Goal: Use online tool/utility: Use online tool/utility

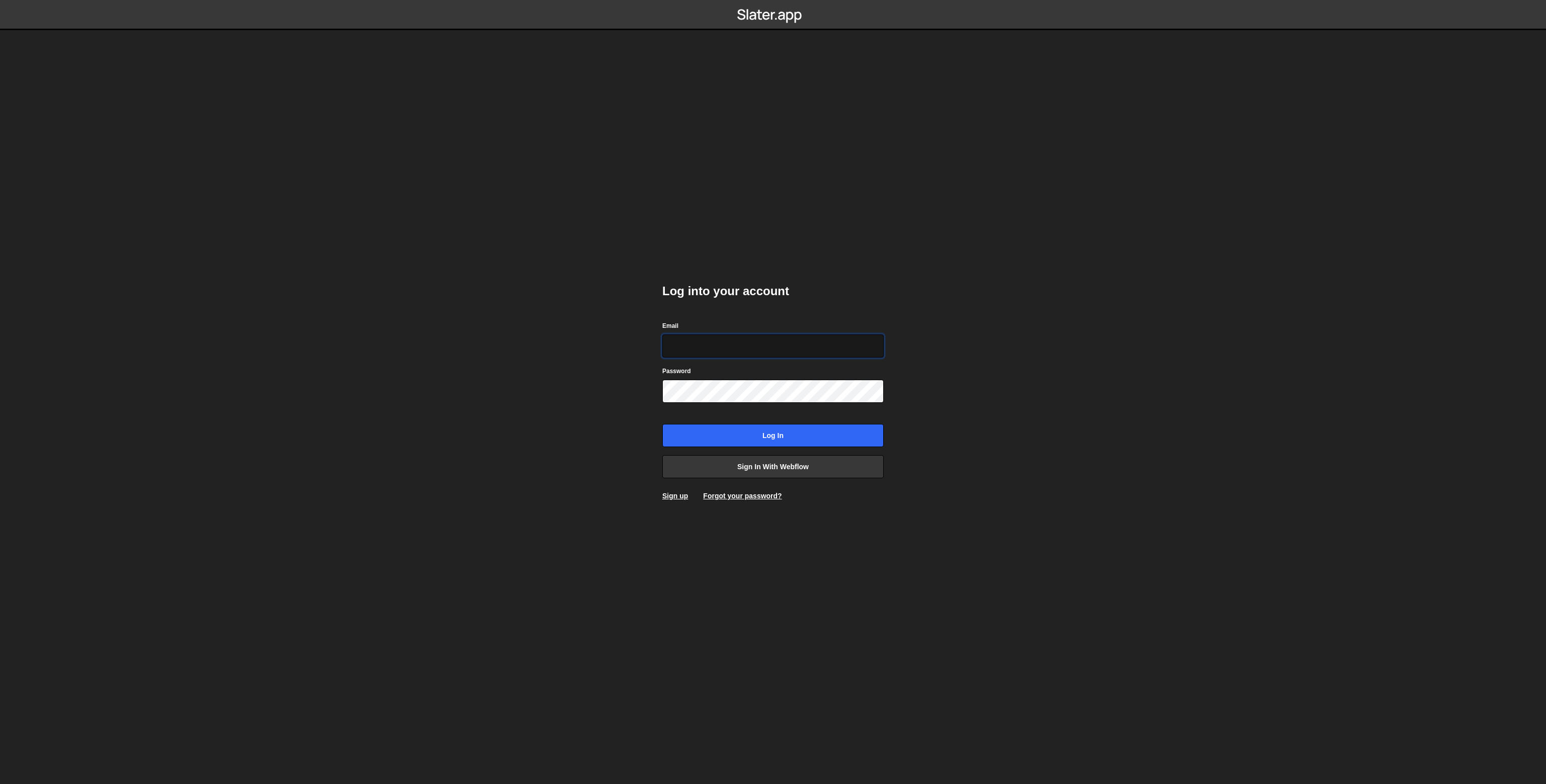
type input "karol.strozik@gmail.com"
click at [721, 428] on input "Log in" at bounding box center [773, 435] width 221 height 23
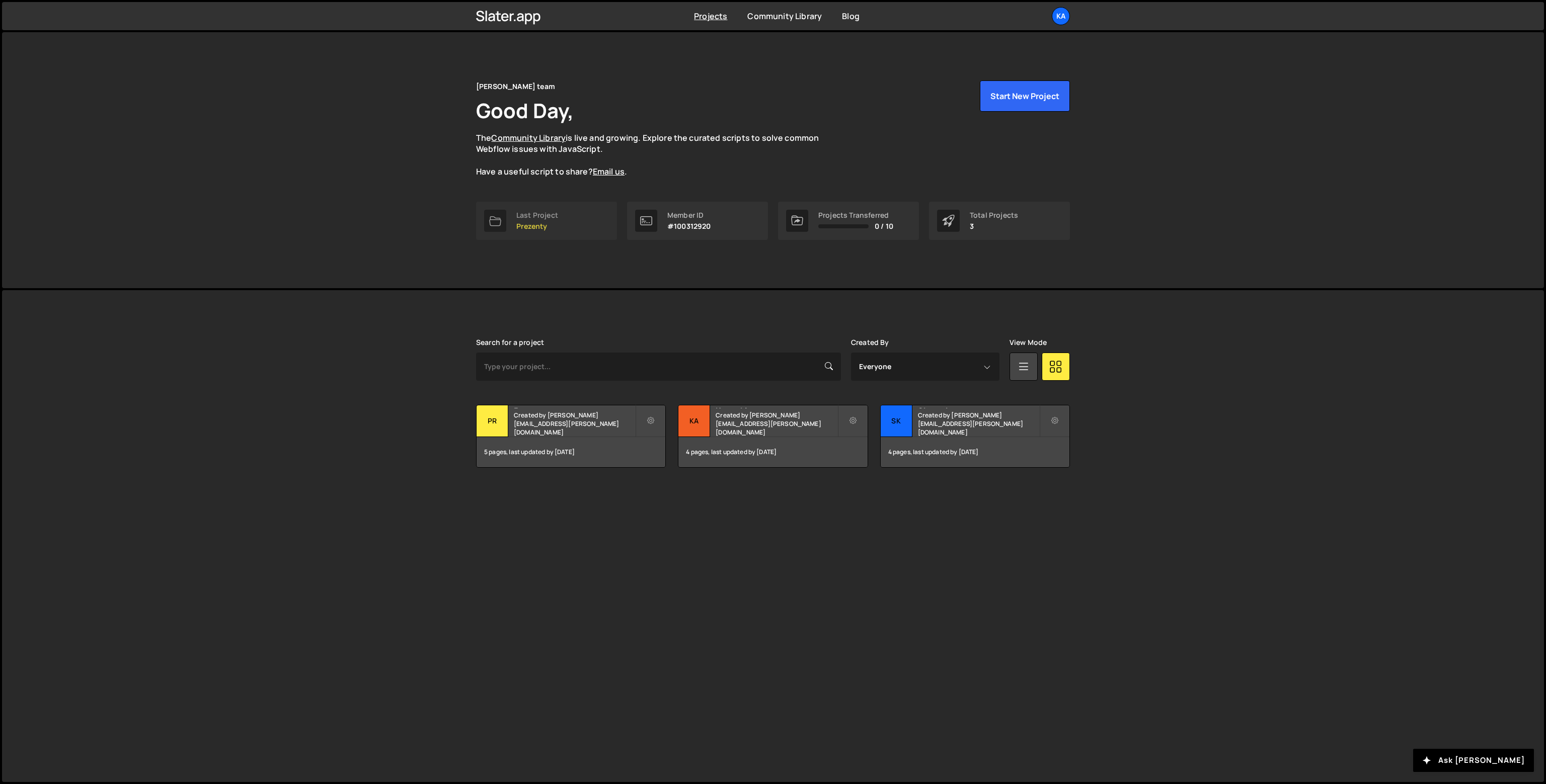
click at [547, 229] on p "Prezenty" at bounding box center [537, 226] width 42 height 8
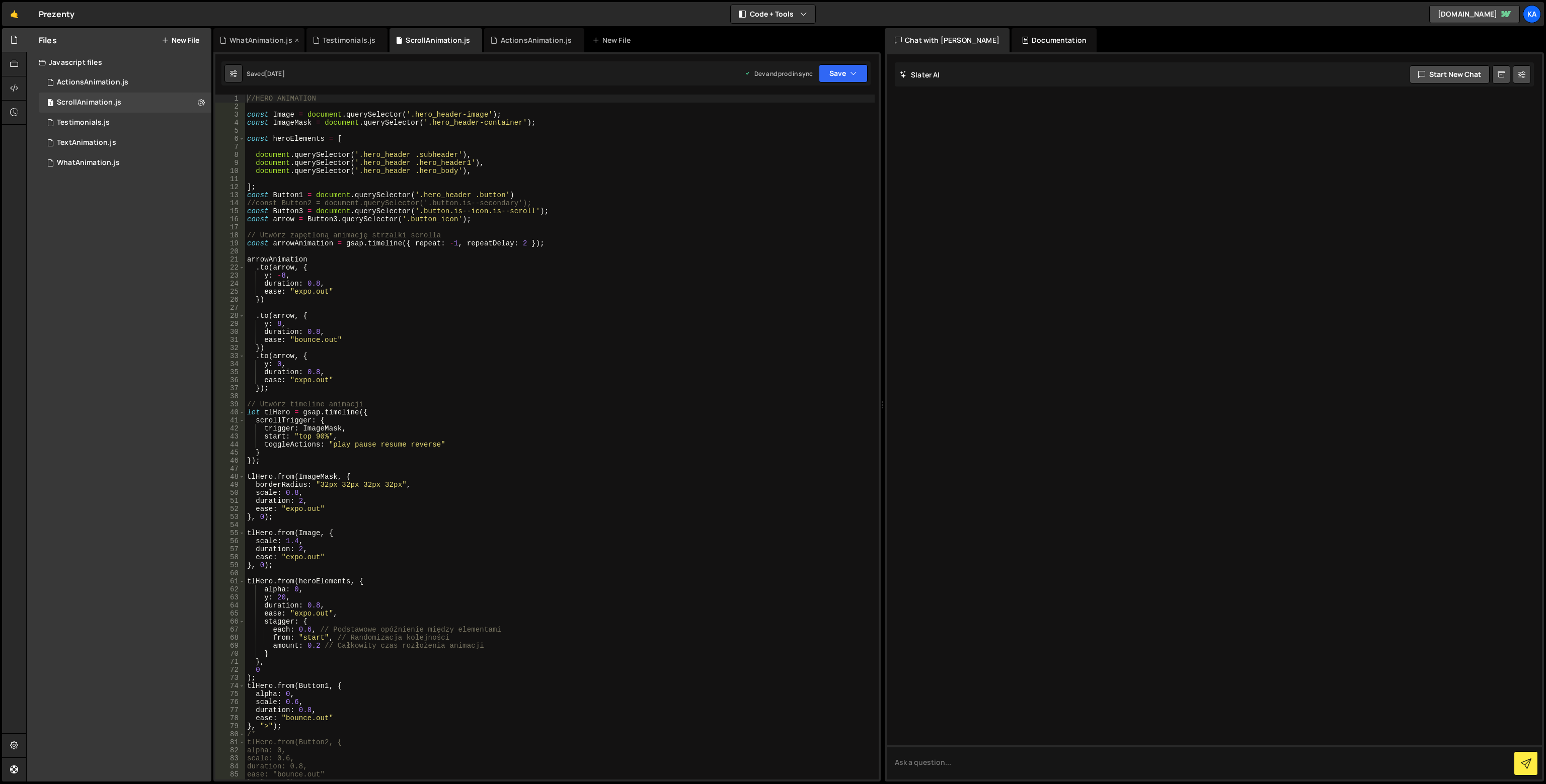
click at [235, 40] on div "WhatAnimation.js" at bounding box center [260, 40] width 63 height 10
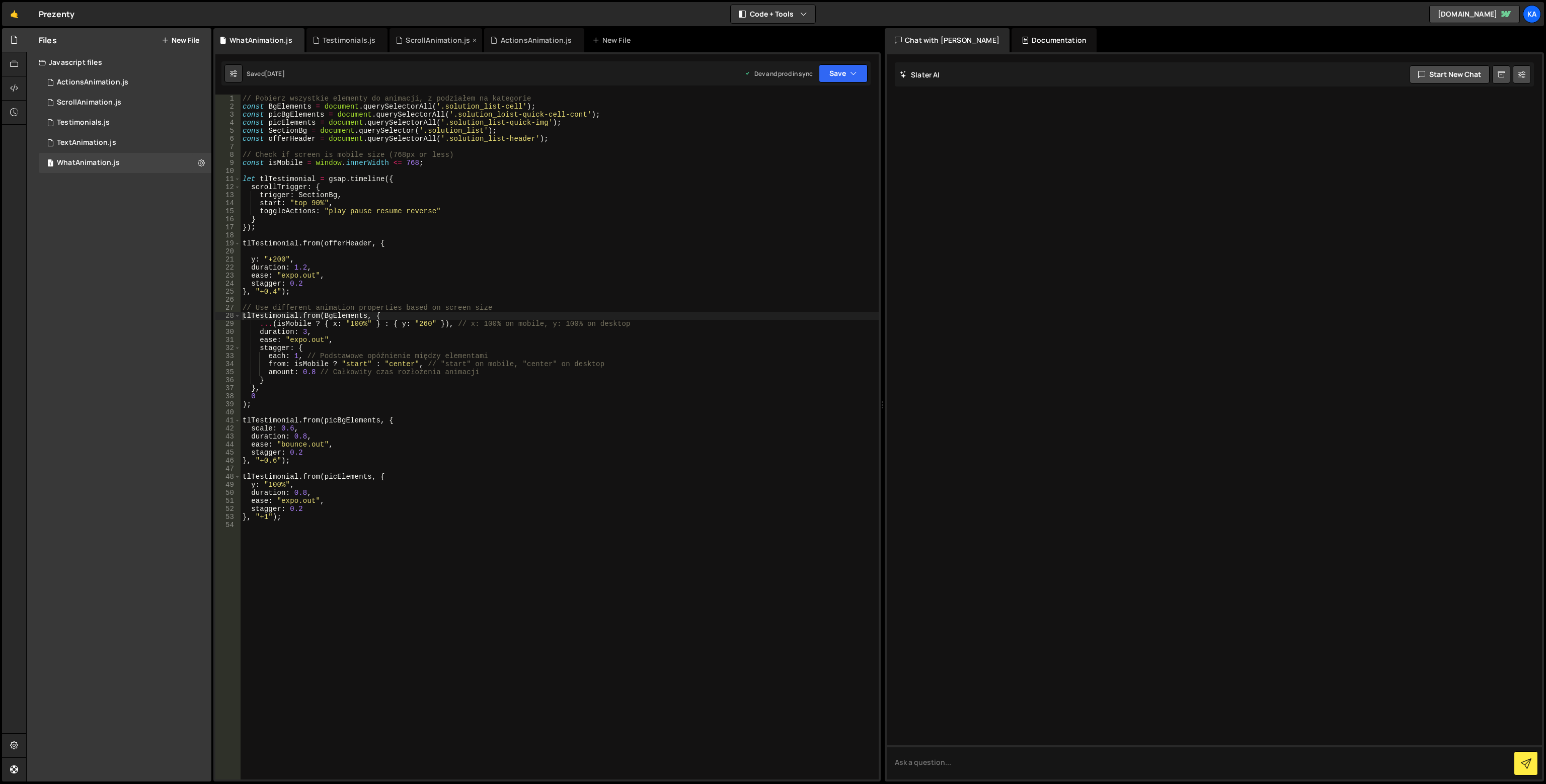
click at [420, 39] on div "ScrollAnimation.js" at bounding box center [438, 40] width 64 height 10
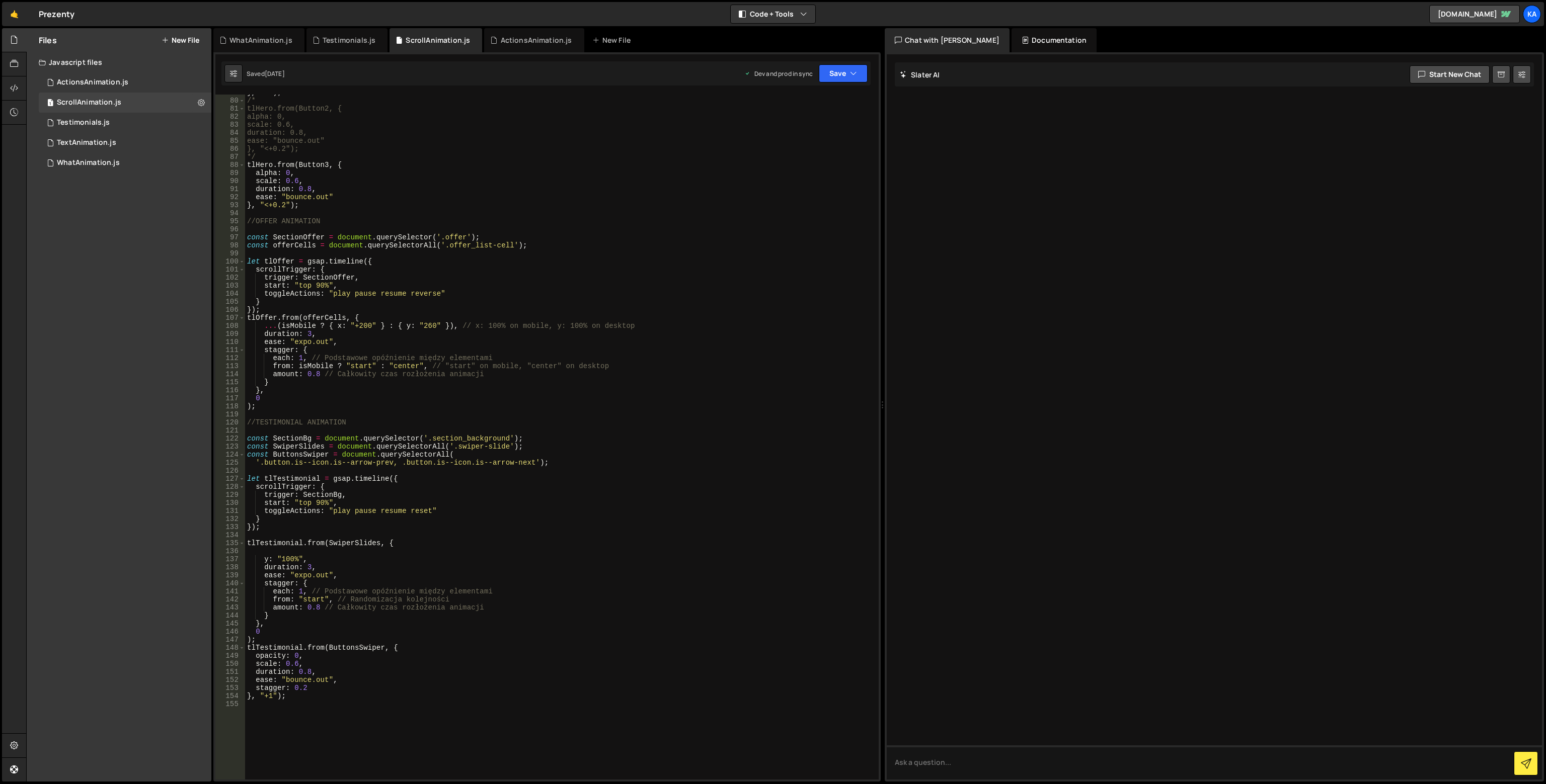
scroll to position [573, 0]
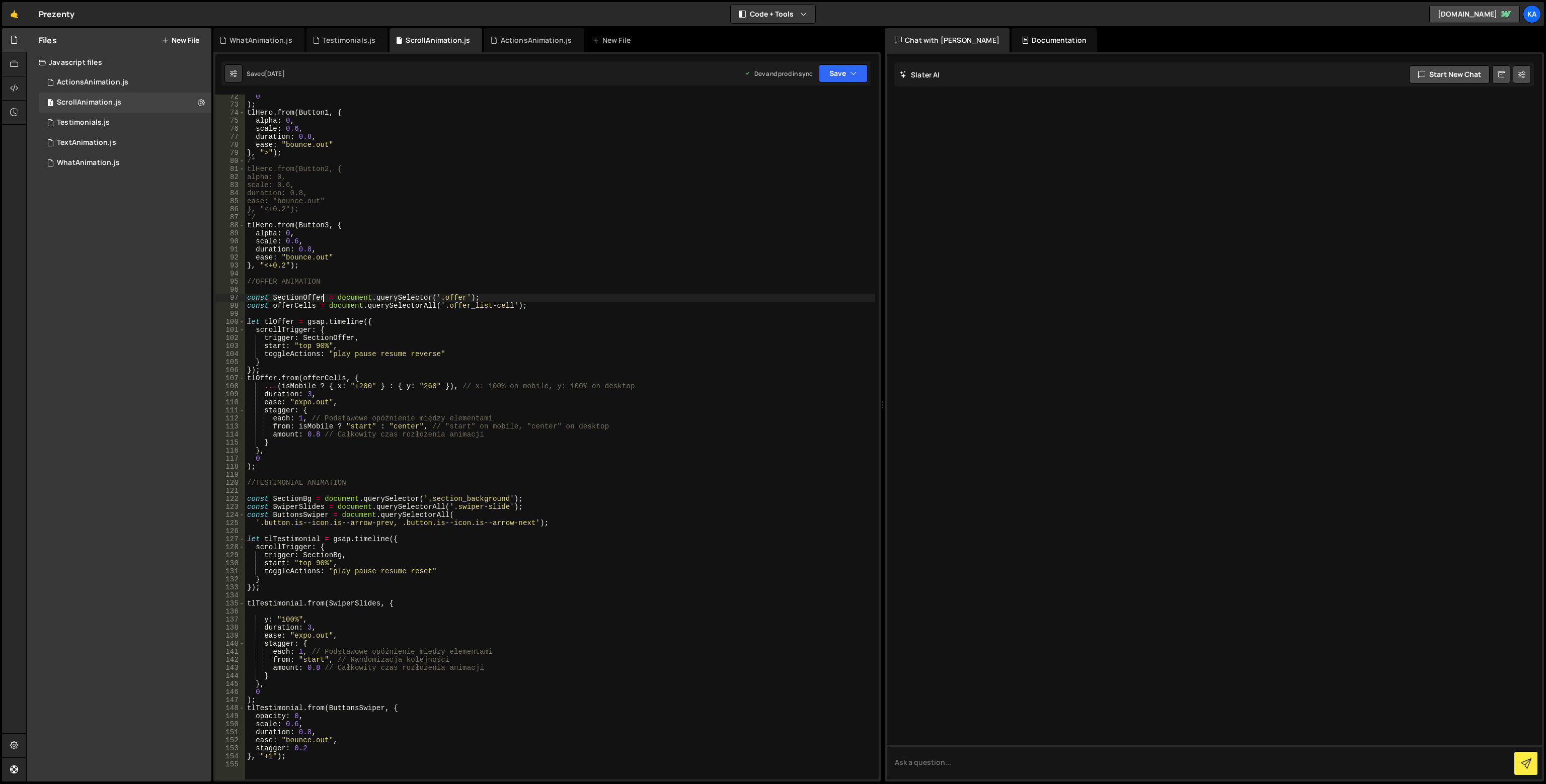
click at [323, 297] on div "0 ) ; tlHero . from ( Button1 , { alpha : 0 , scale : 0.6 , duration : 0.8 , ea…" at bounding box center [559, 443] width 630 height 701
click at [531, 350] on div "0 ) ; tlHero . from ( Button1 , { alpha : 0 , scale : 0.6 , duration : 0.8 , ea…" at bounding box center [559, 443] width 630 height 701
click at [848, 77] on button "Save" at bounding box center [843, 73] width 49 height 18
drag, startPoint x: 829, startPoint y: 134, endPoint x: 834, endPoint y: 122, distance: 13.0
click at [829, 134] on div "Save to Production S" at bounding box center [810, 131] width 104 height 10
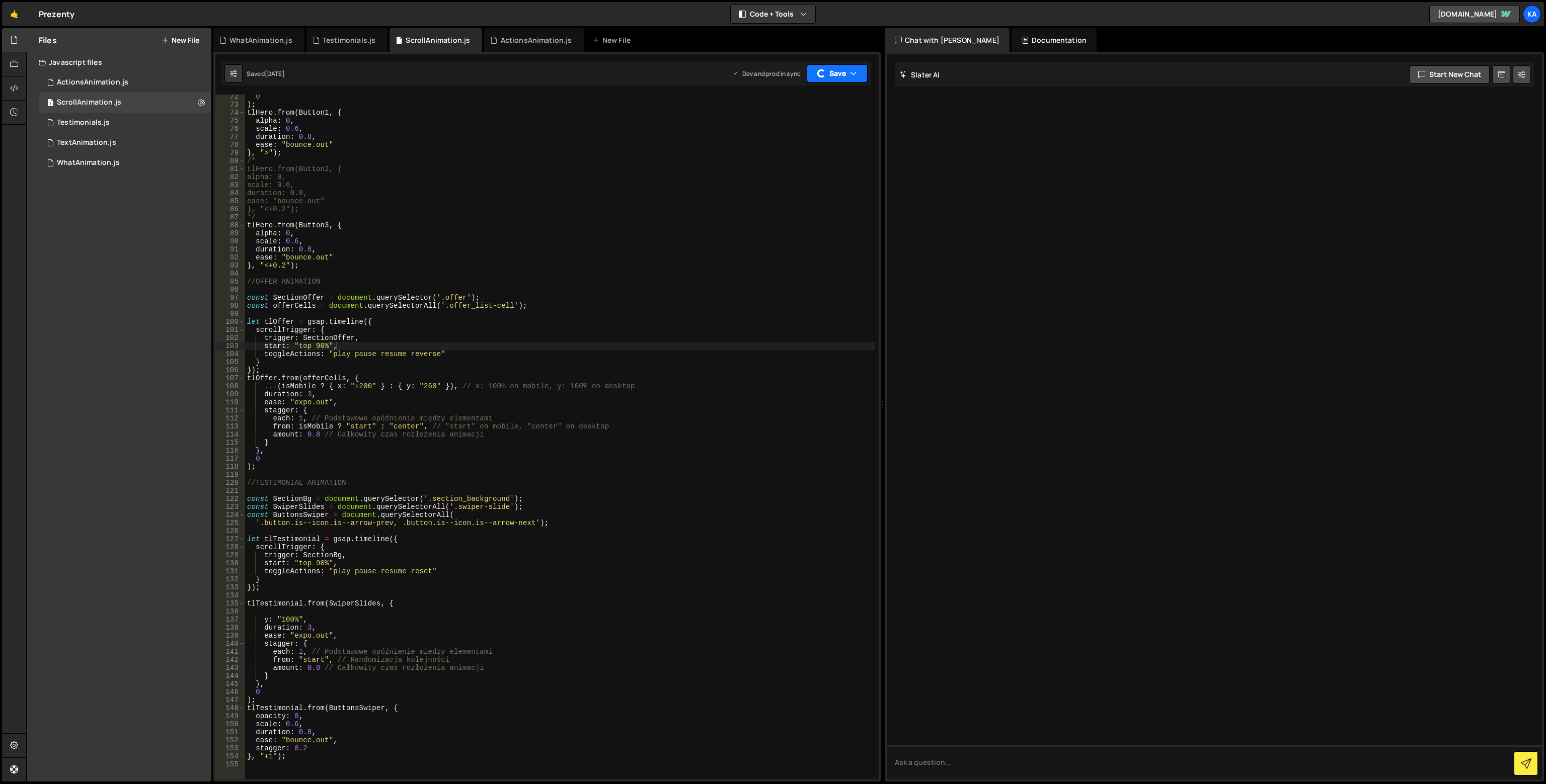
click at [837, 74] on button "Save" at bounding box center [837, 73] width 61 height 18
click at [831, 110] on div "Saved [DATE]" at bounding box center [810, 109] width 104 height 12
click at [391, 338] on div "0 ) ; tlHero . from ( Button1 , { alpha : 0 , scale : 0.6 , duration : 0.8 , ea…" at bounding box center [559, 443] width 630 height 701
click at [334, 32] on div "Testimonials.js" at bounding box center [347, 40] width 82 height 24
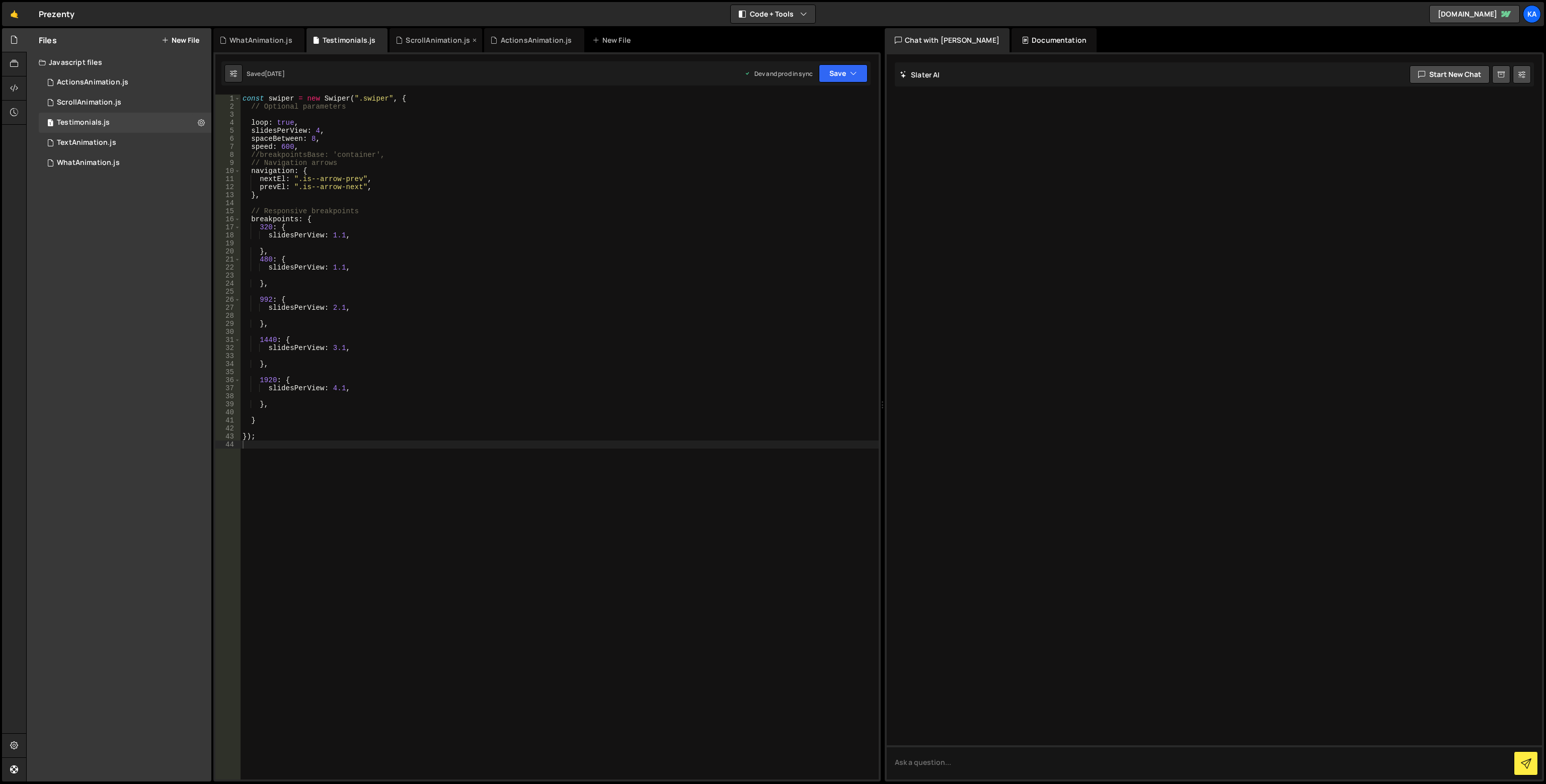
click at [427, 34] on div "ScrollAnimation.js" at bounding box center [436, 40] width 92 height 24
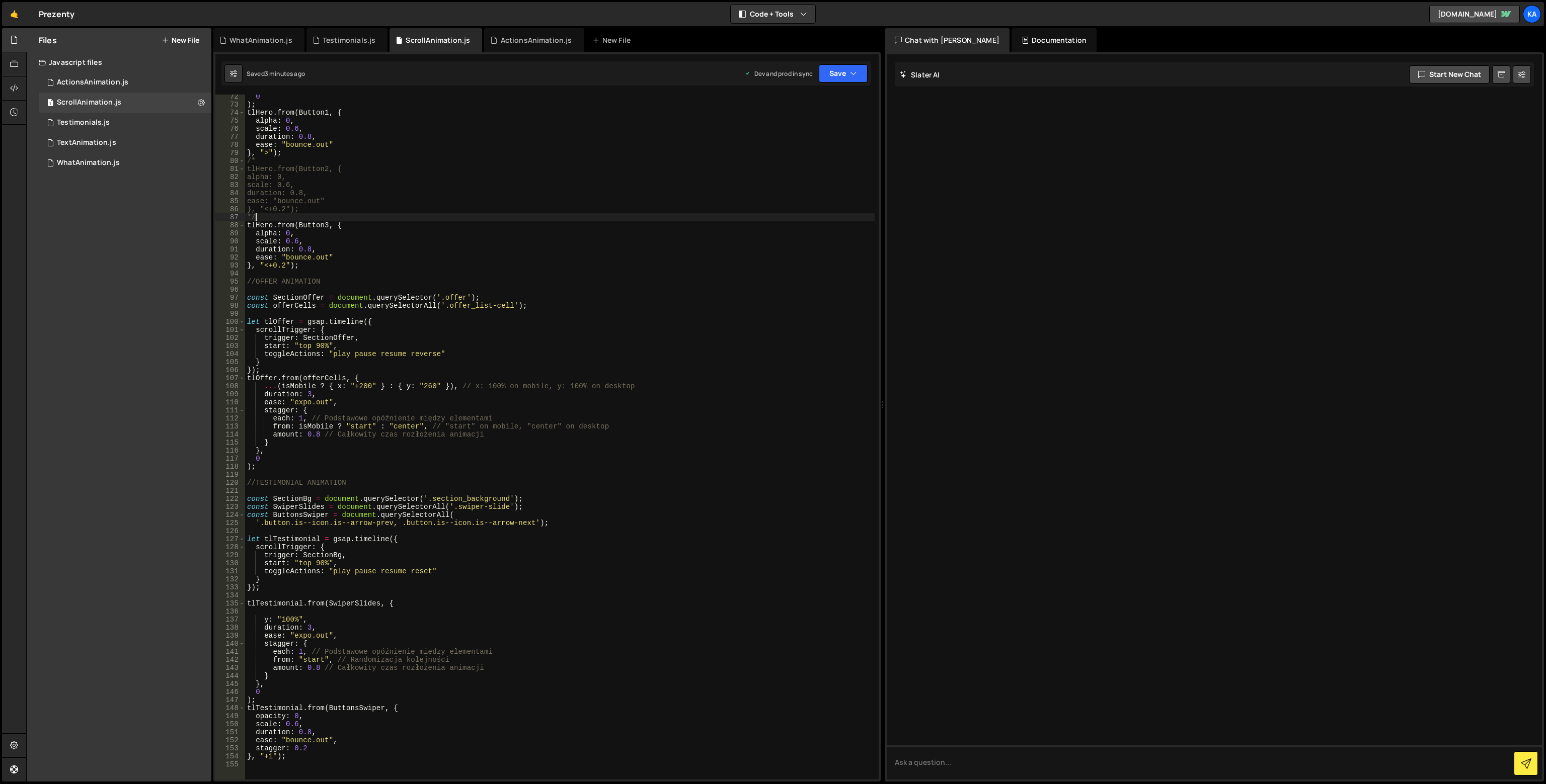
click at [524, 218] on div "0 ) ; tlHero . from ( Button1 , { alpha : 0 , scale : 0.6 , duration : 0.8 , ea…" at bounding box center [559, 443] width 630 height 701
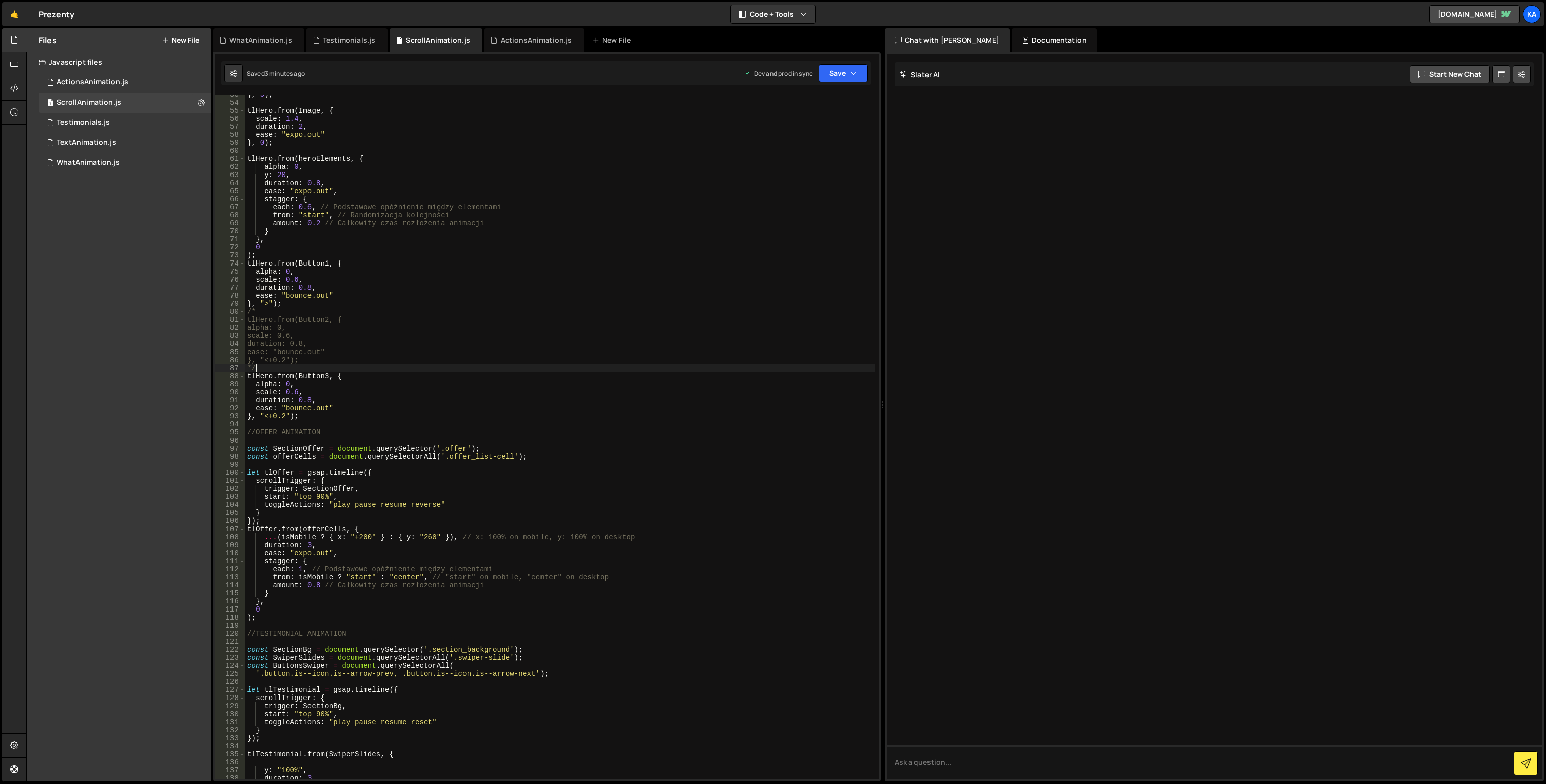
scroll to position [603, 0]
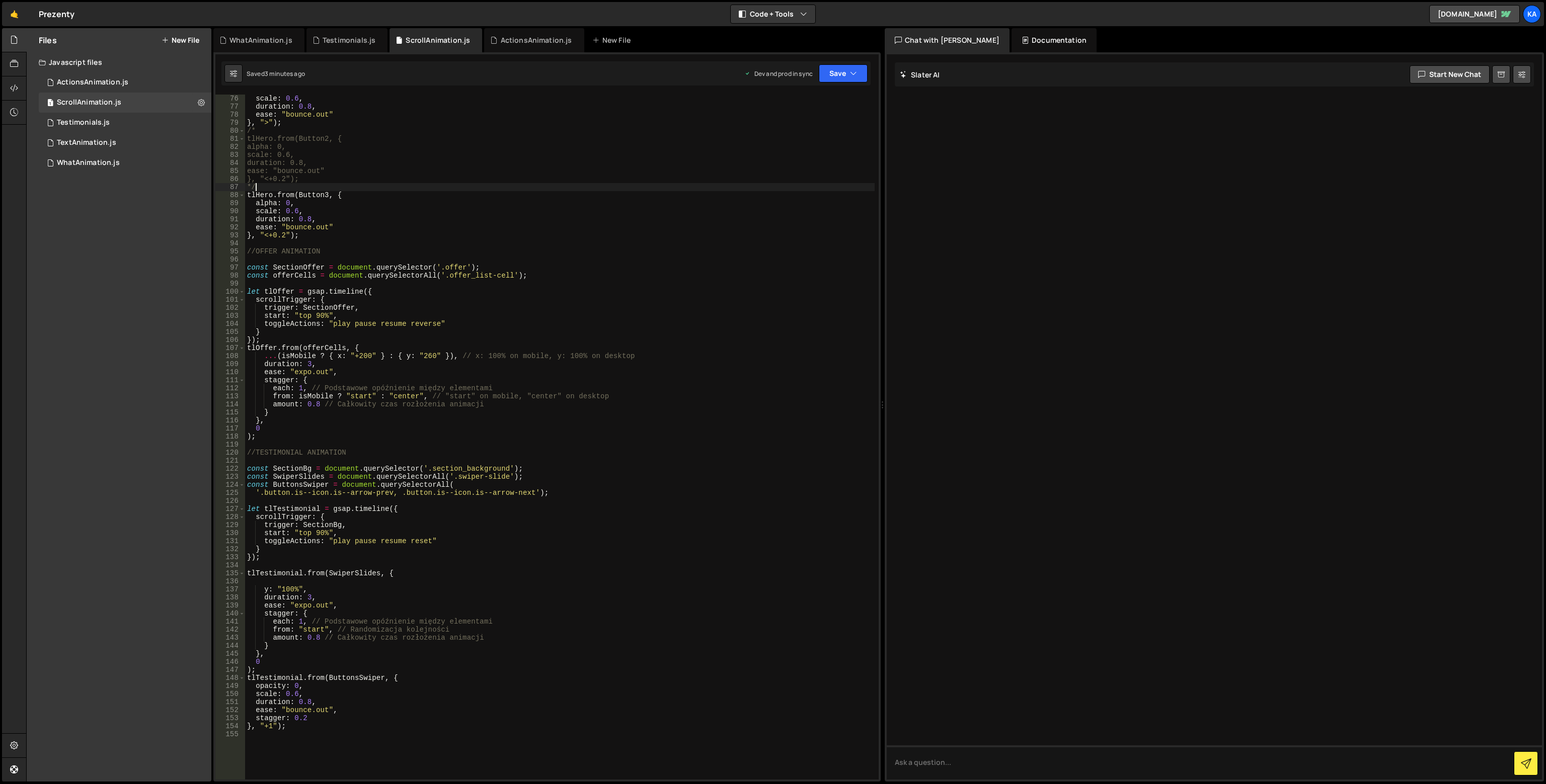
type textarea "}, "+1");"
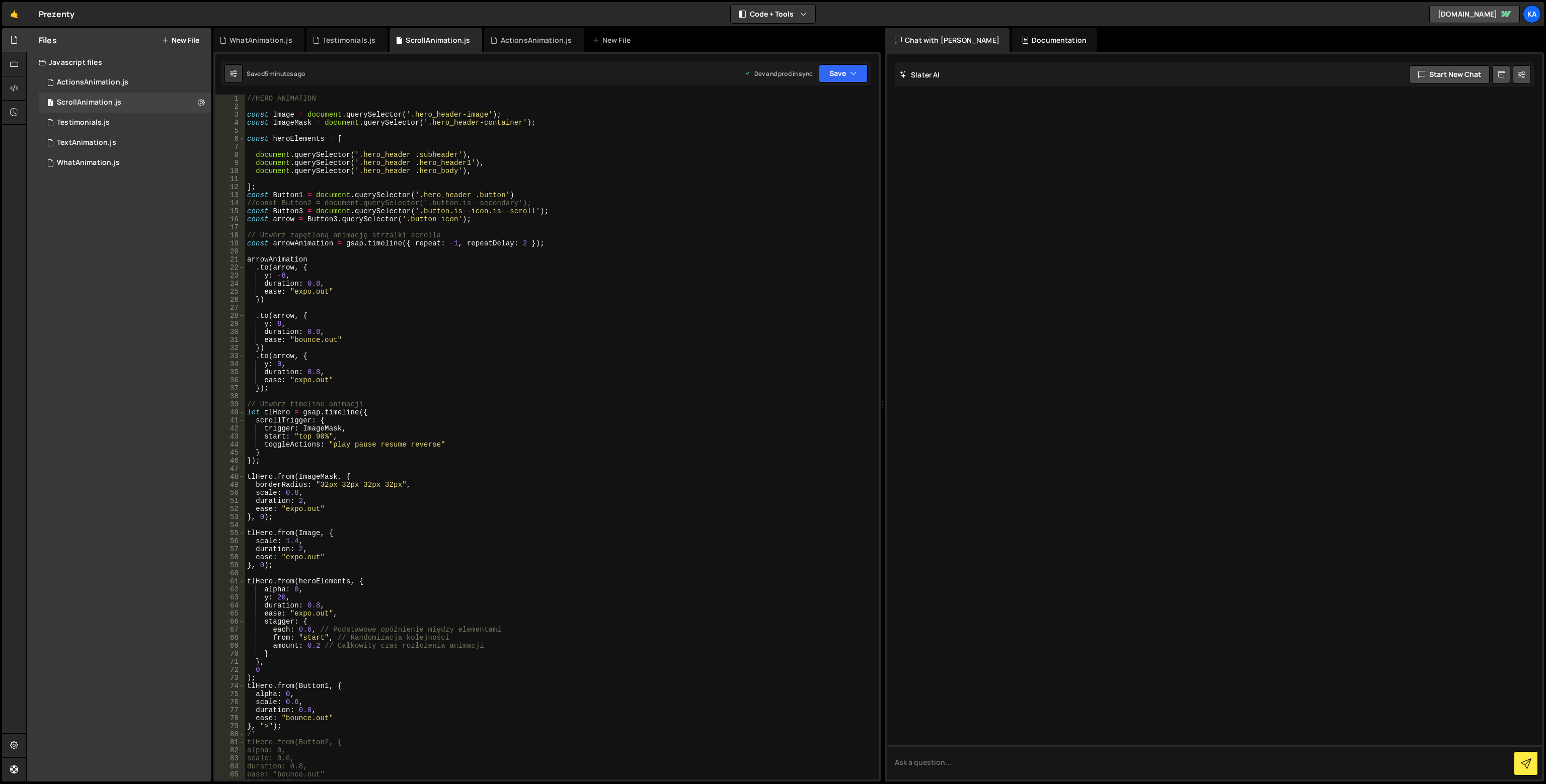
scroll to position [0, 0]
click at [830, 67] on button "Save" at bounding box center [843, 73] width 49 height 18
click at [839, 119] on button "Save to Staging S Saved 5 minutes ago" at bounding box center [810, 104] width 121 height 33
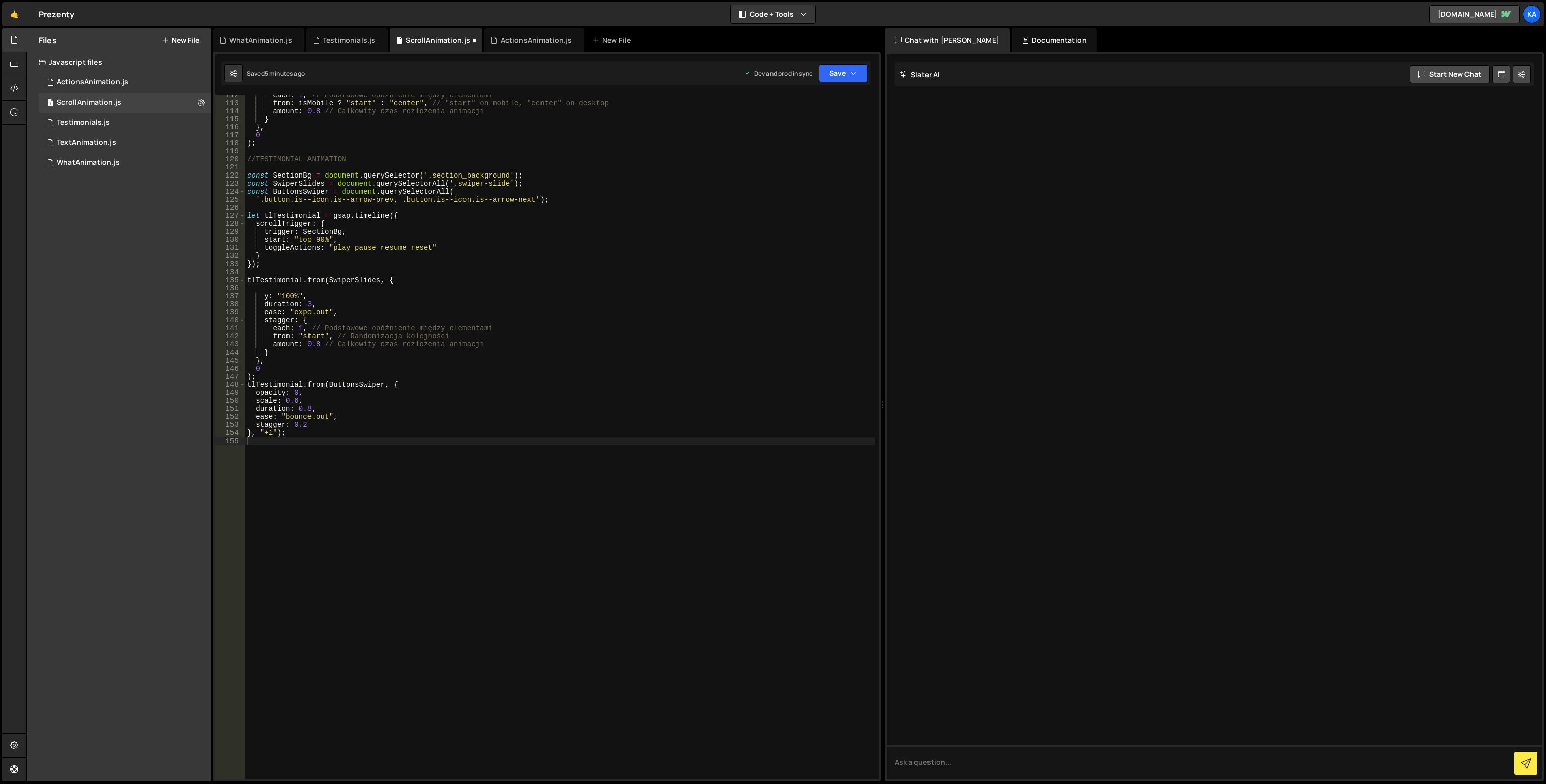
scroll to position [896, 0]
click at [837, 74] on button "Save" at bounding box center [843, 73] width 49 height 18
click at [793, 139] on div "5 minutes ago" at bounding box center [794, 142] width 39 height 8
click at [347, 39] on div "Testimonials.js" at bounding box center [349, 40] width 53 height 10
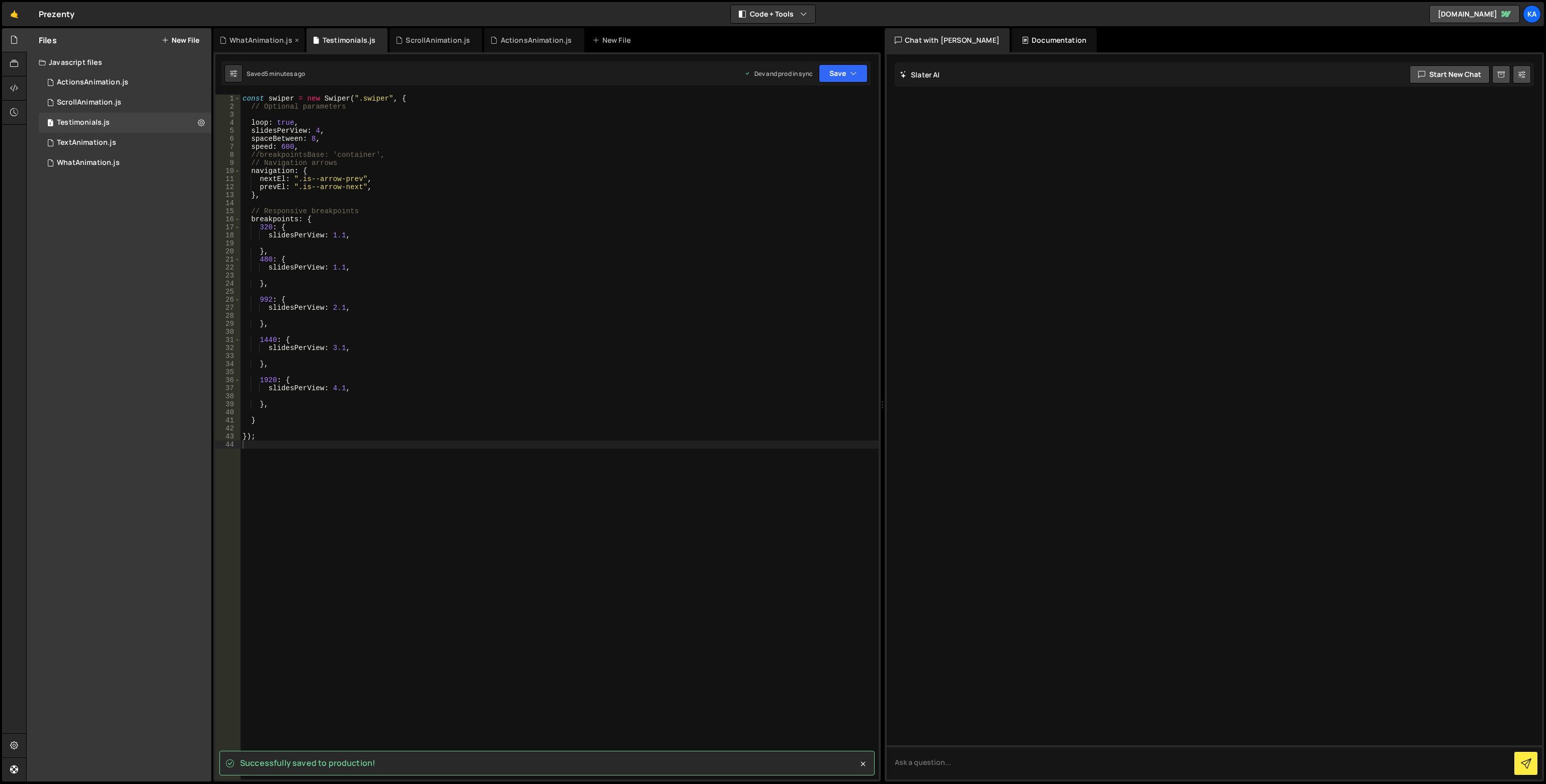
click at [263, 37] on div "WhatAnimation.js" at bounding box center [260, 40] width 63 height 10
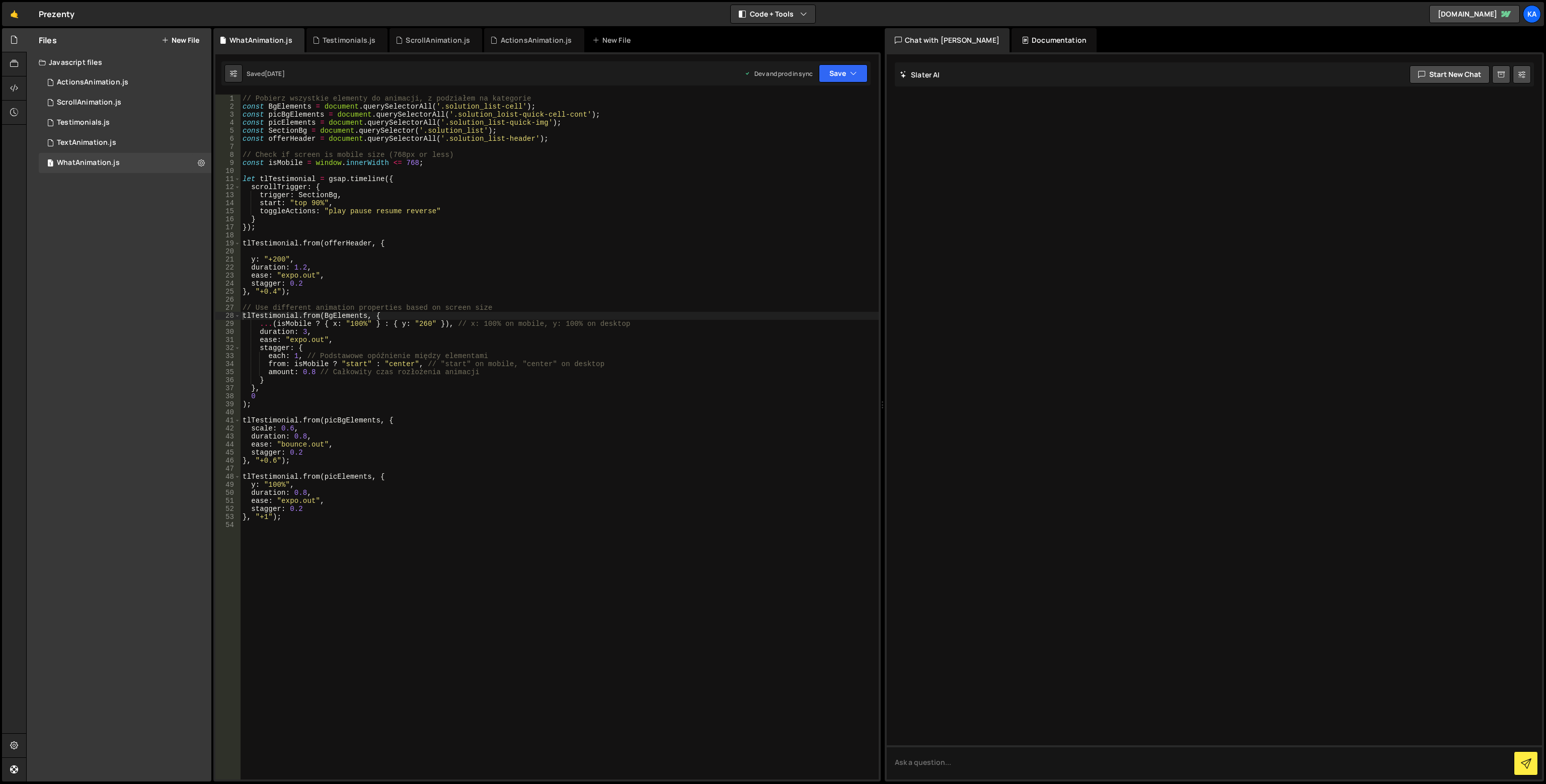
type textarea "const isMobile = window.innerWidth <= 768;"
drag, startPoint x: 436, startPoint y: 164, endPoint x: 223, endPoint y: 162, distance: 213.0
click at [223, 162] on div "const isMobile = window.innerWidth <= 768; 1 2 3 4 5 6 7 8 9 10 11 12 13 14 15 …" at bounding box center [547, 437] width 663 height 685
click at [409, 39] on div "ScrollAnimation.js" at bounding box center [438, 40] width 64 height 10
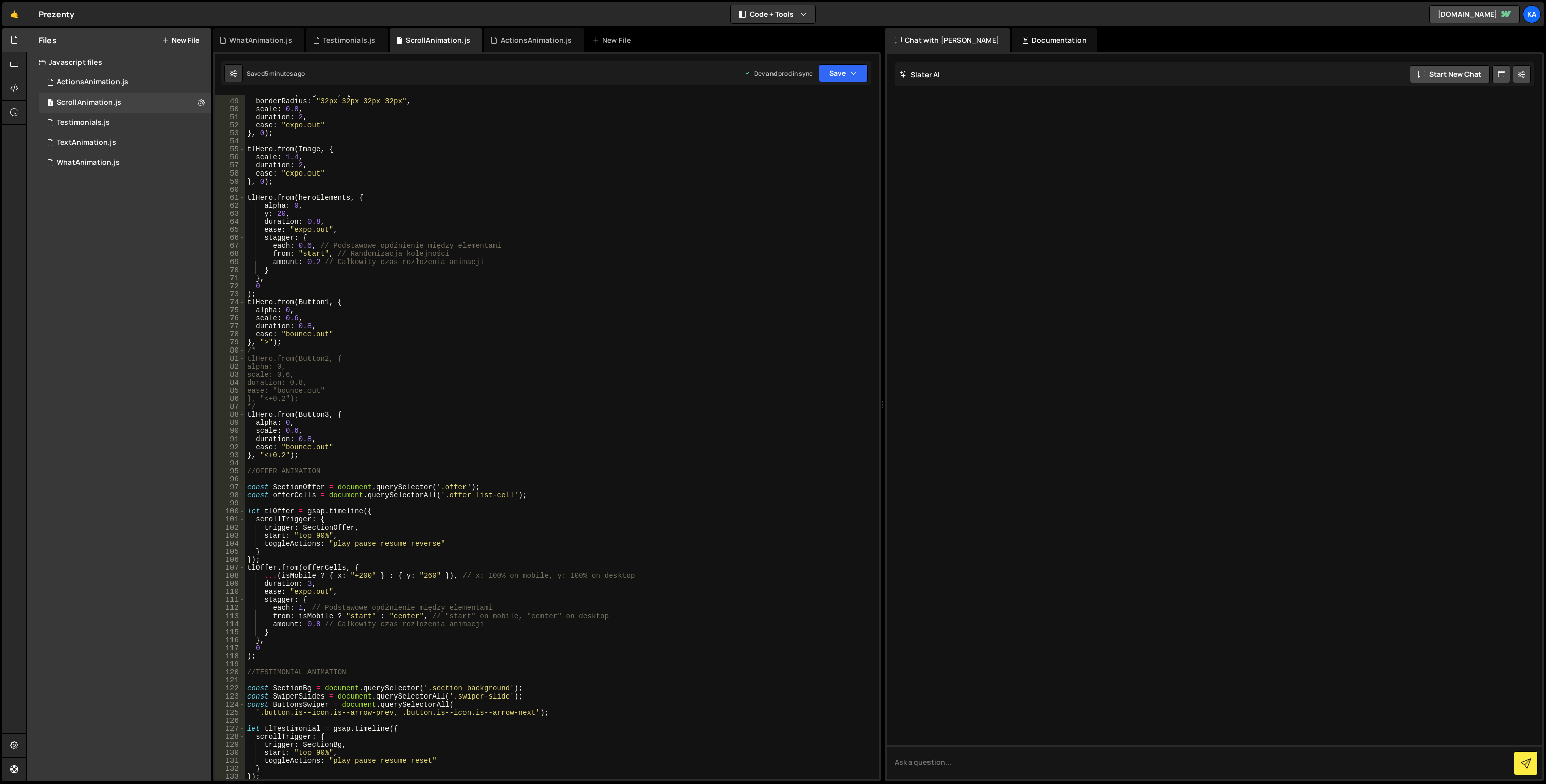
scroll to position [384, 0]
type textarea "const offerCells = document.querySelectorAll('.offer_list-cell');"
click at [535, 499] on div "tlHero . from ( ImageMask , { borderRadius : "32px 32px 32px 32px" , scale : 0.…" at bounding box center [559, 439] width 630 height 701
paste textarea "const isMobile = window.innerWidth <= 768;"
type textarea "const isMobile = window.innerWidth <= 768;"
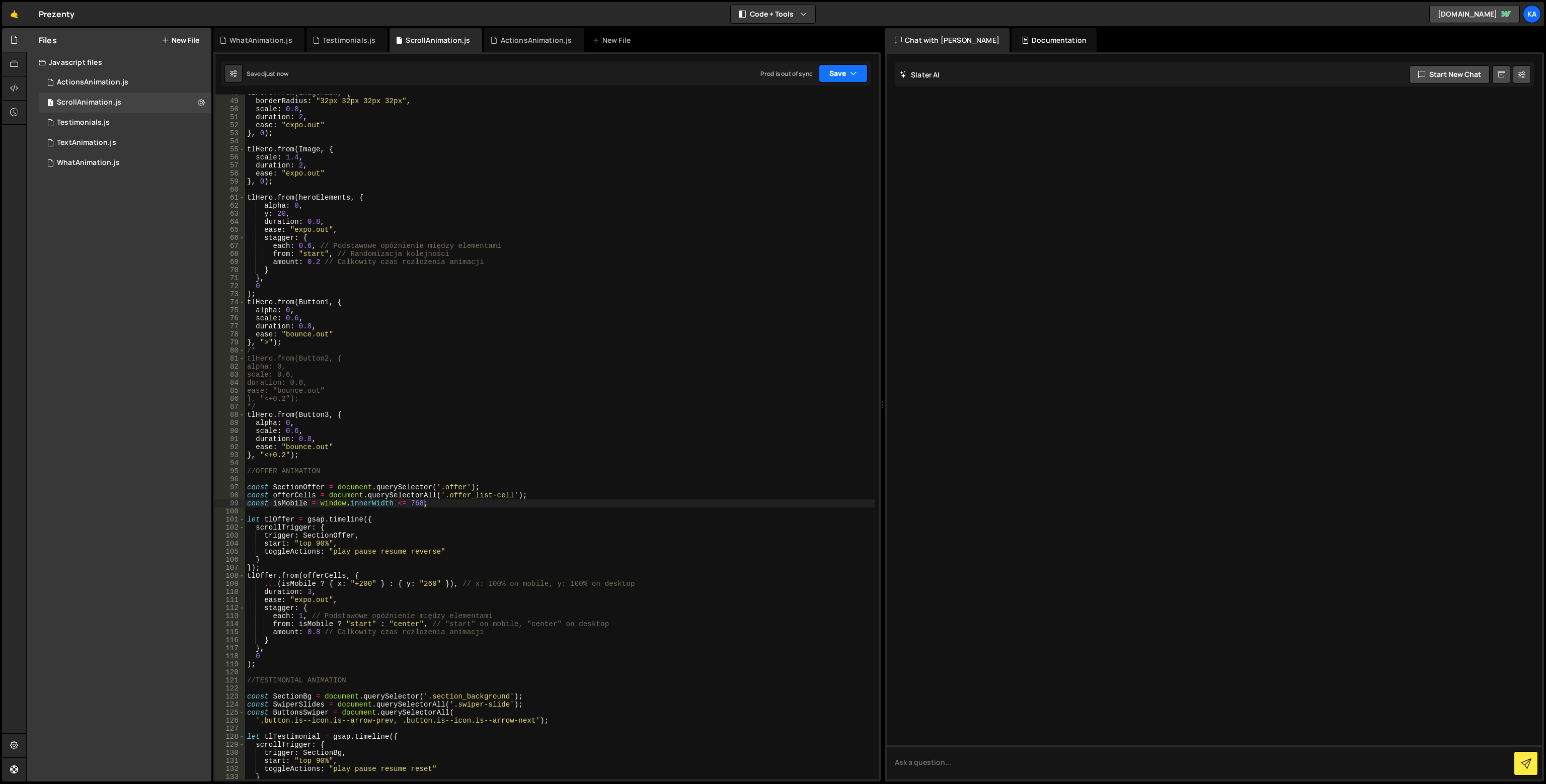
click at [840, 69] on button "Save" at bounding box center [843, 73] width 49 height 18
click at [838, 139] on div "Saved 30 seconds ago" at bounding box center [810, 142] width 104 height 12
